Goal: Task Accomplishment & Management: Use online tool/utility

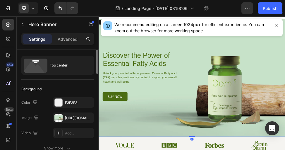
scroll to position [19, 0]
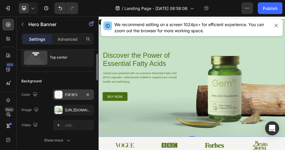
click at [71, 95] on div "F3F3F3" at bounding box center [73, 94] width 17 height 5
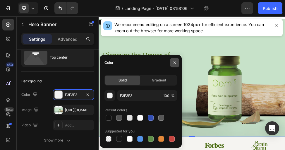
click at [177, 61] on icon "button" at bounding box center [175, 62] width 5 height 5
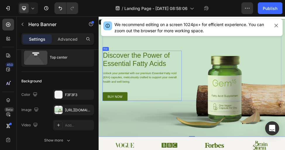
scroll to position [34, 0]
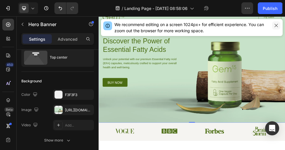
drag, startPoint x: 275, startPoint y: 28, endPoint x: 323, endPoint y: 22, distance: 48.5
click at [192, 28] on button "button" at bounding box center [276, 25] width 8 height 8
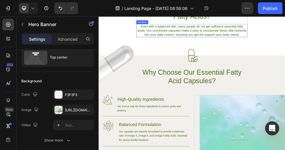
scroll to position [216, 0]
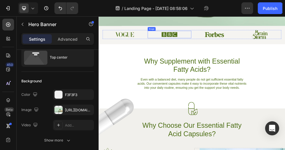
click at [192, 50] on img at bounding box center [232, 49] width 30 height 13
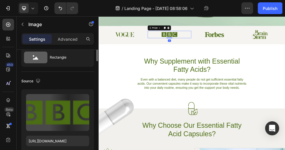
scroll to position [0, 0]
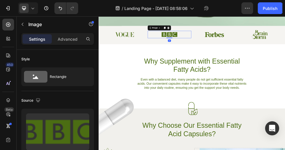
click at [192, 50] on img at bounding box center [232, 49] width 30 height 13
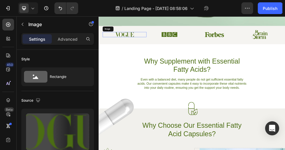
click at [147, 53] on img at bounding box center [147, 49] width 36 height 9
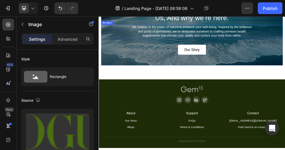
scroll to position [1527, 0]
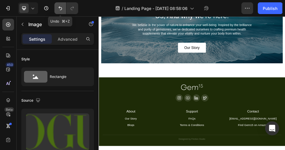
click at [59, 6] on icon "Undo/Redo" at bounding box center [60, 8] width 6 height 6
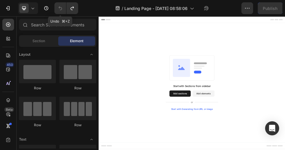
scroll to position [0, 0]
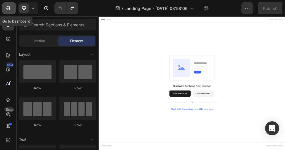
click at [10, 6] on icon "button" at bounding box center [8, 8] width 6 height 6
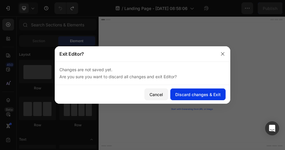
click at [192, 92] on div "Discard changes & Exit" at bounding box center [197, 94] width 45 height 6
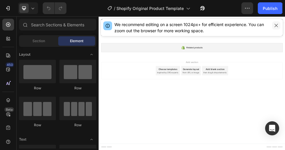
click at [278, 23] on button "button" at bounding box center [276, 25] width 8 height 8
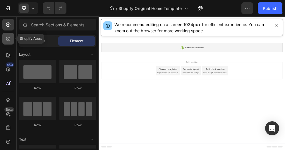
click at [7, 41] on icon at bounding box center [8, 39] width 6 height 6
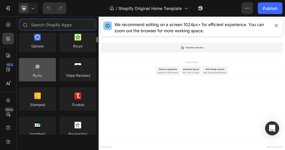
scroll to position [68, 0]
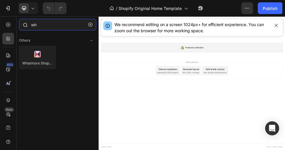
type input "w"
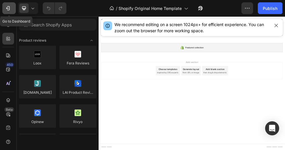
click at [8, 9] on icon "button" at bounding box center [8, 8] width 6 height 6
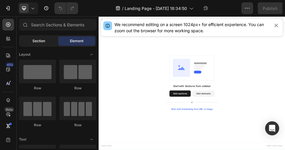
click at [47, 40] on div "Section" at bounding box center [38, 40] width 37 height 9
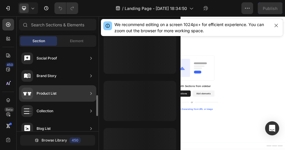
scroll to position [255, 0]
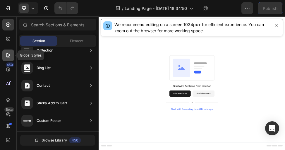
click at [8, 50] on div at bounding box center [8, 56] width 12 height 12
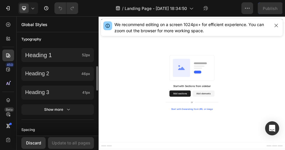
scroll to position [253, 0]
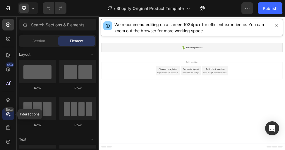
click at [7, 111] on div "Beta" at bounding box center [9, 109] width 10 height 5
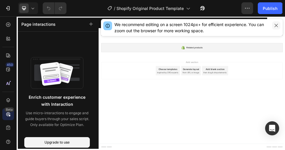
click at [277, 24] on icon "button" at bounding box center [276, 25] width 5 height 5
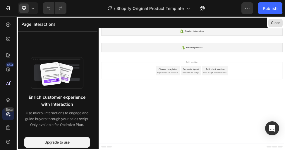
click at [276, 21] on button "Close" at bounding box center [276, 23] width 14 height 8
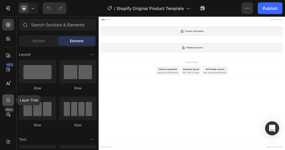
click at [9, 99] on icon at bounding box center [8, 100] width 4 height 4
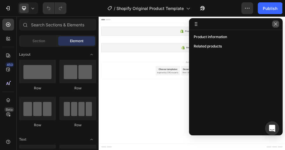
click at [275, 25] on icon "button" at bounding box center [276, 24] width 5 height 5
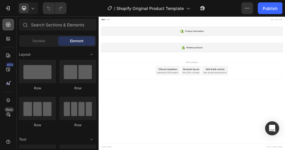
click at [9, 25] on icon at bounding box center [8, 25] width 4 height 4
click at [50, 38] on div "Section" at bounding box center [38, 40] width 37 height 9
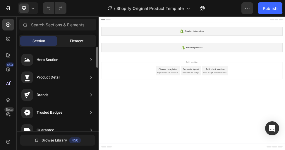
click at [79, 40] on span "Element" at bounding box center [76, 40] width 13 height 5
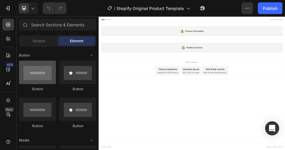
scroll to position [107, 0]
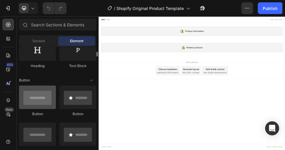
click at [49, 104] on div at bounding box center [37, 97] width 37 height 23
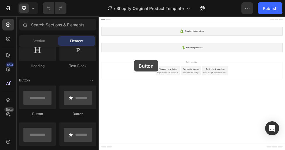
drag, startPoint x: 147, startPoint y: 120, endPoint x: 166, endPoint y: 98, distance: 28.7
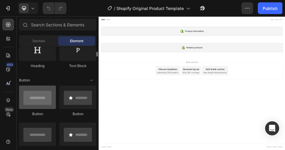
click at [52, 97] on div at bounding box center [37, 97] width 37 height 23
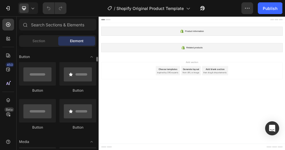
scroll to position [127, 0]
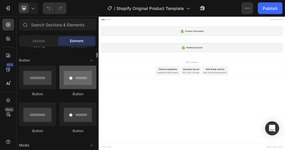
click at [86, 73] on div at bounding box center [77, 77] width 37 height 23
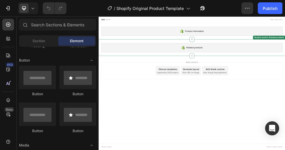
click at [189, 82] on div "Related products" at bounding box center [274, 75] width 342 height 17
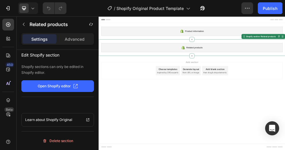
click at [153, 123] on div "Add section Choose templates inspired by CRO experts Generate layout from URL o…" at bounding box center [274, 118] width 342 height 32
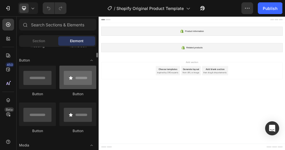
click at [78, 85] on div at bounding box center [77, 77] width 37 height 23
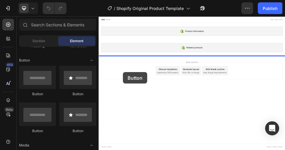
drag, startPoint x: 175, startPoint y: 101, endPoint x: 144, endPoint y: 121, distance: 36.2
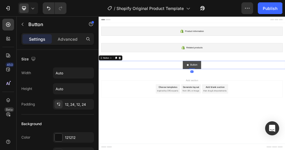
click at [262, 107] on button "Button" at bounding box center [274, 108] width 35 height 16
click at [246, 109] on div "Button Button 0" at bounding box center [275, 108] width 352 height 16
click at [131, 98] on div at bounding box center [131, 94] width 7 height 7
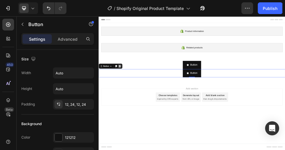
click at [139, 110] on icon at bounding box center [138, 110] width 5 height 5
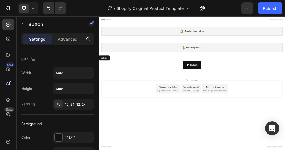
click at [285, 104] on div "Button Button" at bounding box center [275, 108] width 352 height 16
click at [137, 93] on icon at bounding box center [138, 94] width 5 height 5
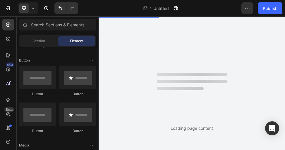
scroll to position [0, 0]
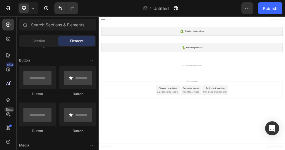
click at [106, 23] on icon at bounding box center [105, 22] width 4 height 4
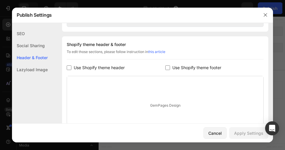
scroll to position [269, 0]
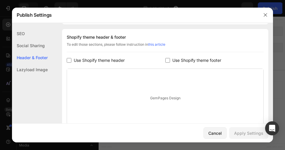
click at [165, 82] on div "GemPages Design" at bounding box center [165, 98] width 197 height 59
click at [266, 13] on icon "button" at bounding box center [265, 15] width 5 height 5
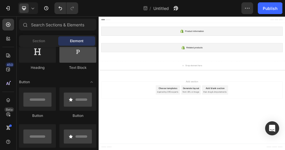
scroll to position [95, 0]
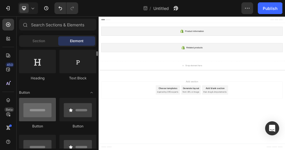
click at [46, 105] on div at bounding box center [37, 109] width 37 height 23
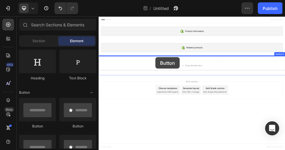
drag, startPoint x: 143, startPoint y: 127, endPoint x: 206, endPoint y: 91, distance: 72.4
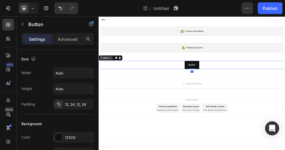
click at [111, 95] on div "Button" at bounding box center [112, 94] width 13 height 5
click at [117, 95] on div "Button" at bounding box center [112, 94] width 13 height 5
click at [101, 95] on div "Button" at bounding box center [112, 94] width 25 height 7
click at [124, 96] on icon at bounding box center [121, 94] width 5 height 5
click at [129, 95] on icon at bounding box center [131, 94] width 5 height 5
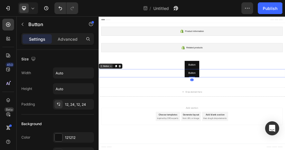
click at [121, 111] on icon at bounding box center [121, 110] width 5 height 5
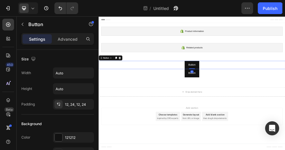
click at [285, 105] on div "Button Button 0" at bounding box center [275, 108] width 352 height 16
click at [279, 108] on p "Button" at bounding box center [274, 107] width 13 height 8
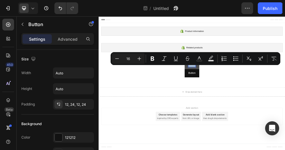
click at [279, 115] on button "Button" at bounding box center [275, 108] width 28 height 16
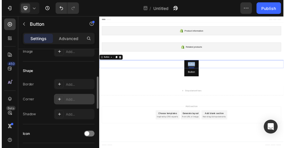
scroll to position [0, 0]
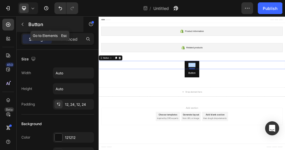
click at [24, 23] on icon "button" at bounding box center [22, 24] width 5 height 5
